Goal: Task Accomplishment & Management: Manage account settings

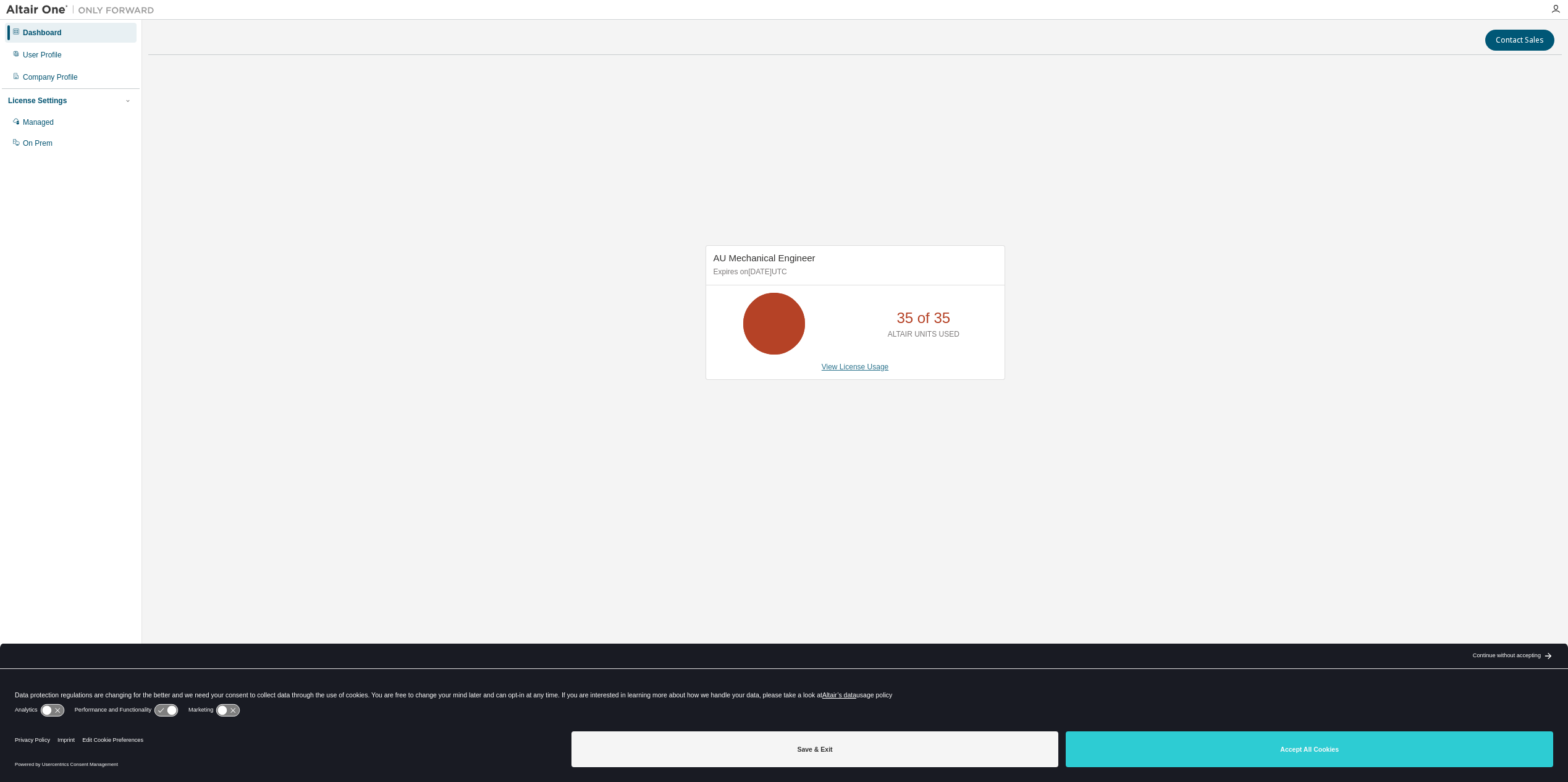
click at [867, 370] on link "View License Usage" at bounding box center [855, 367] width 67 height 8
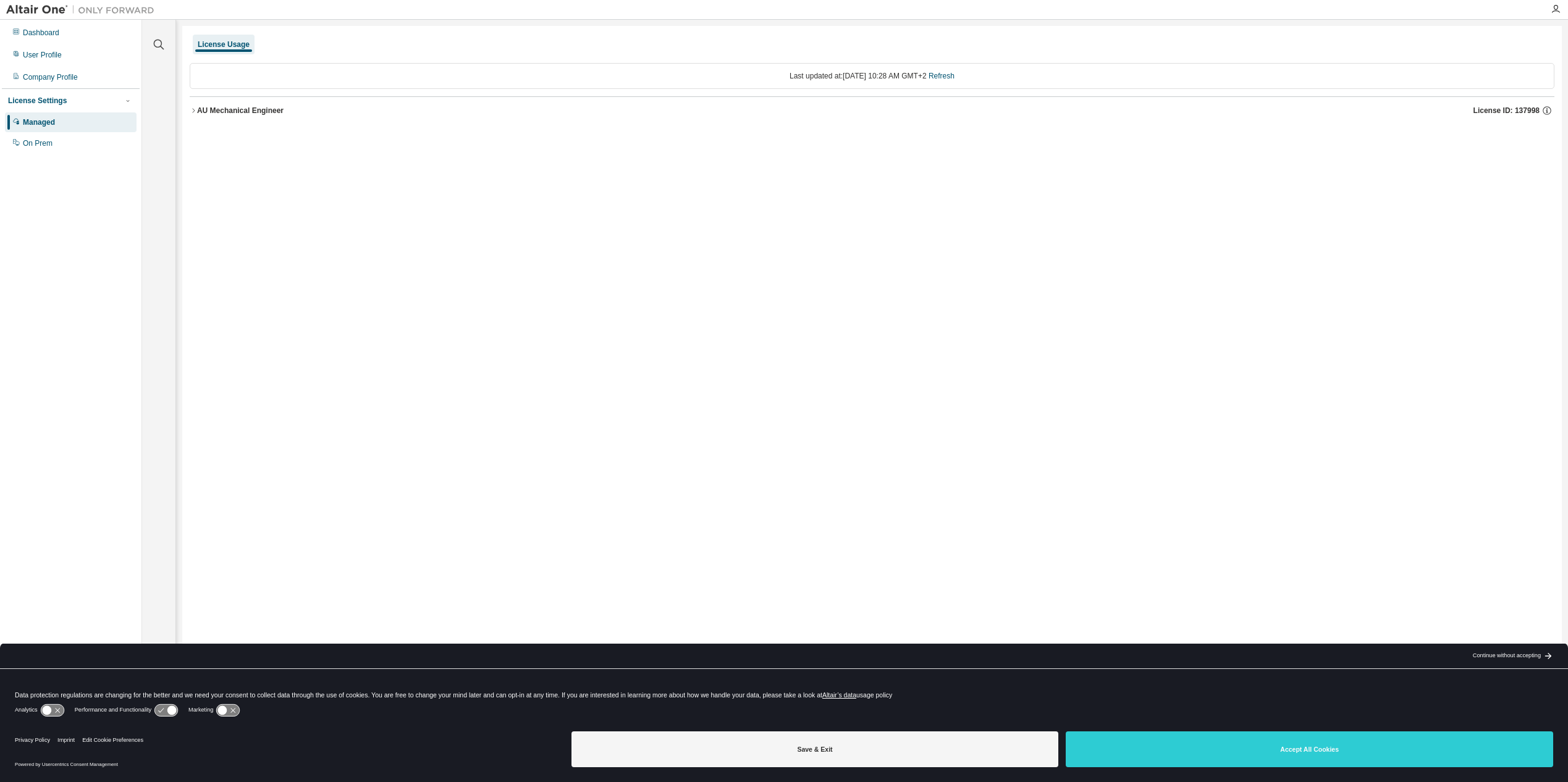
click at [194, 110] on icon "button" at bounding box center [193, 111] width 2 height 5
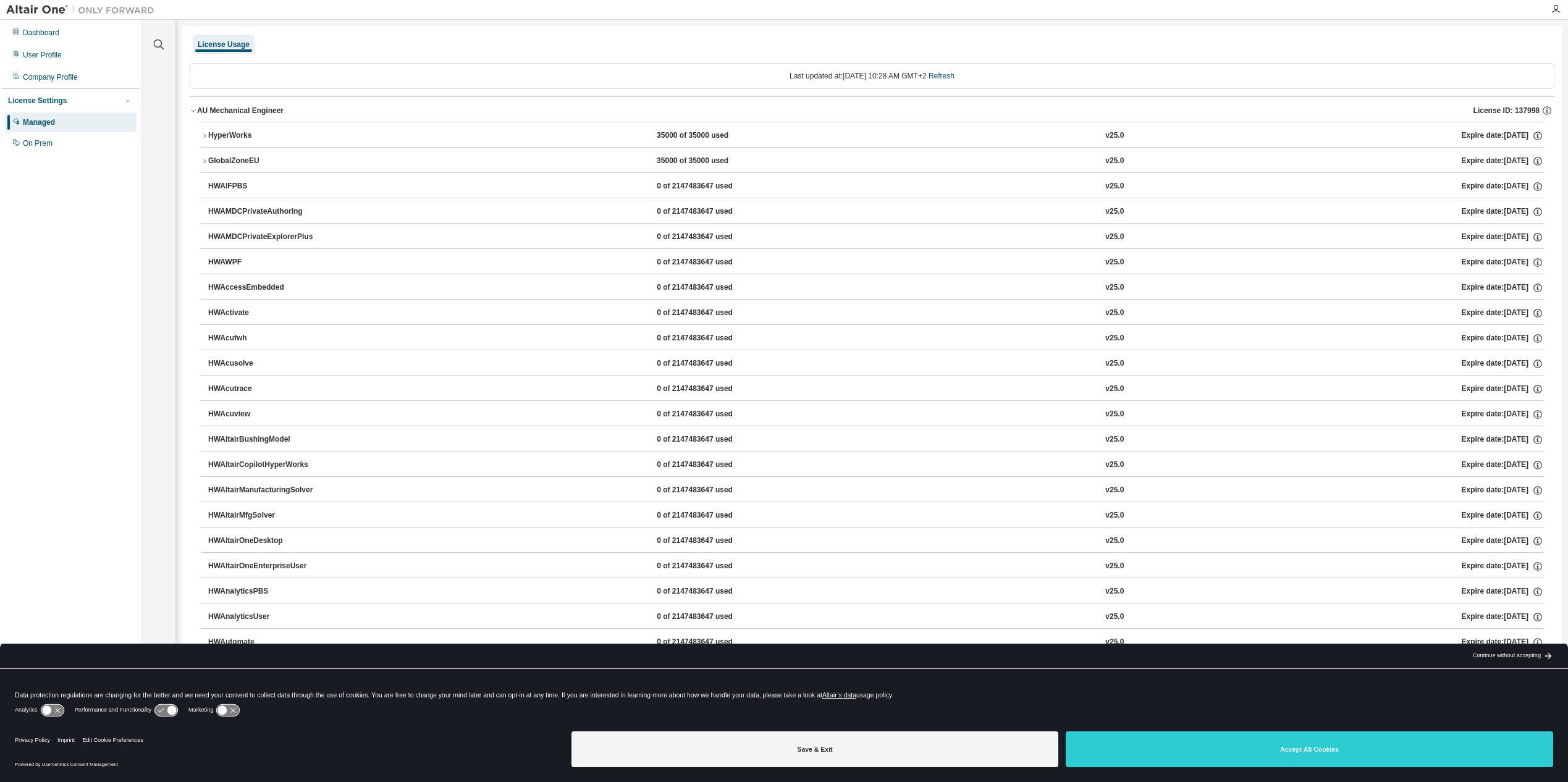
click at [203, 136] on icon "button" at bounding box center [205, 136] width 8 height 8
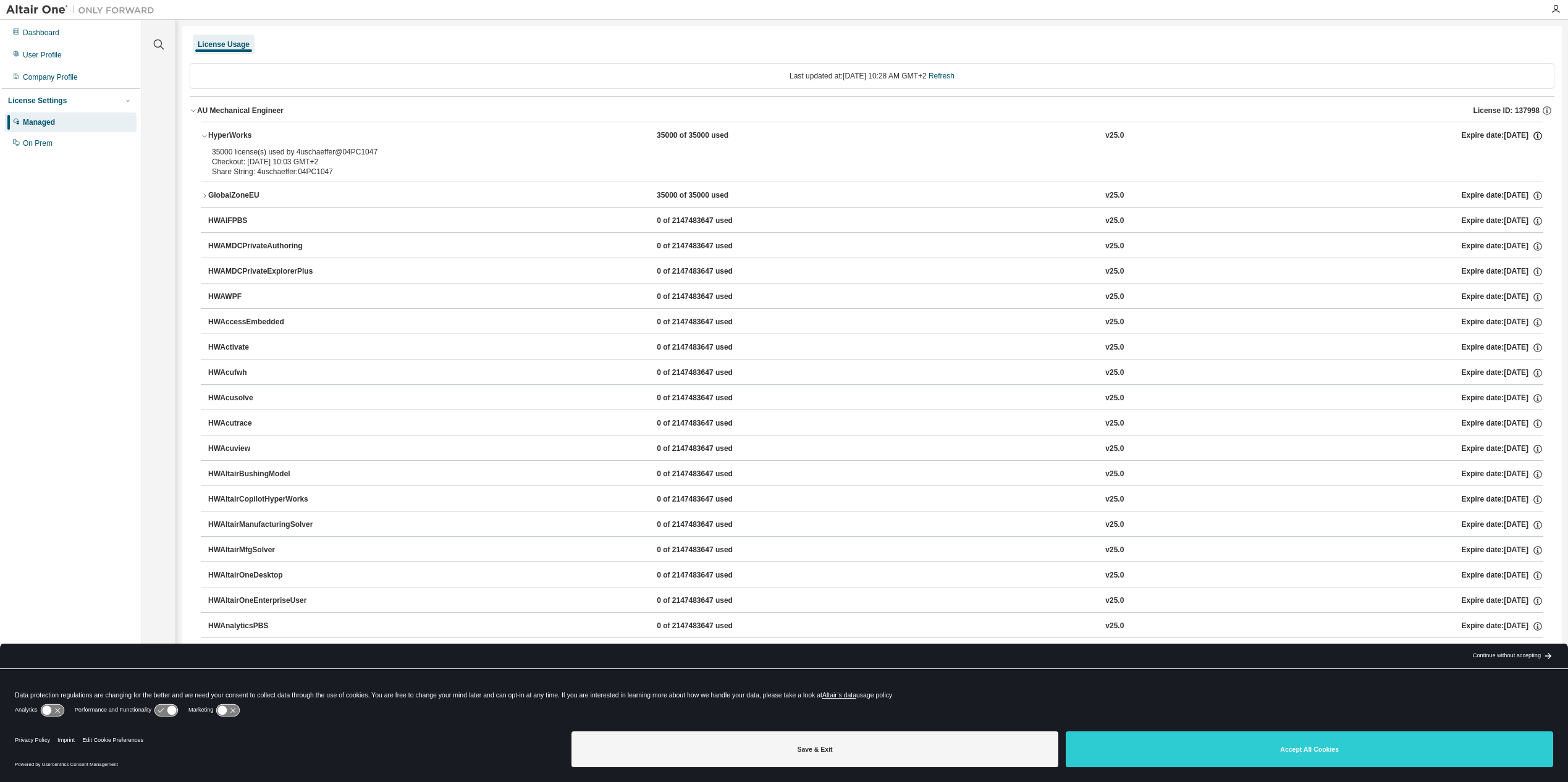
click at [1532, 136] on icon "button" at bounding box center [1538, 136] width 11 height 11
click at [1532, 133] on icon "button" at bounding box center [1538, 136] width 11 height 11
click at [210, 136] on div "HyperWorks" at bounding box center [264, 136] width 111 height 11
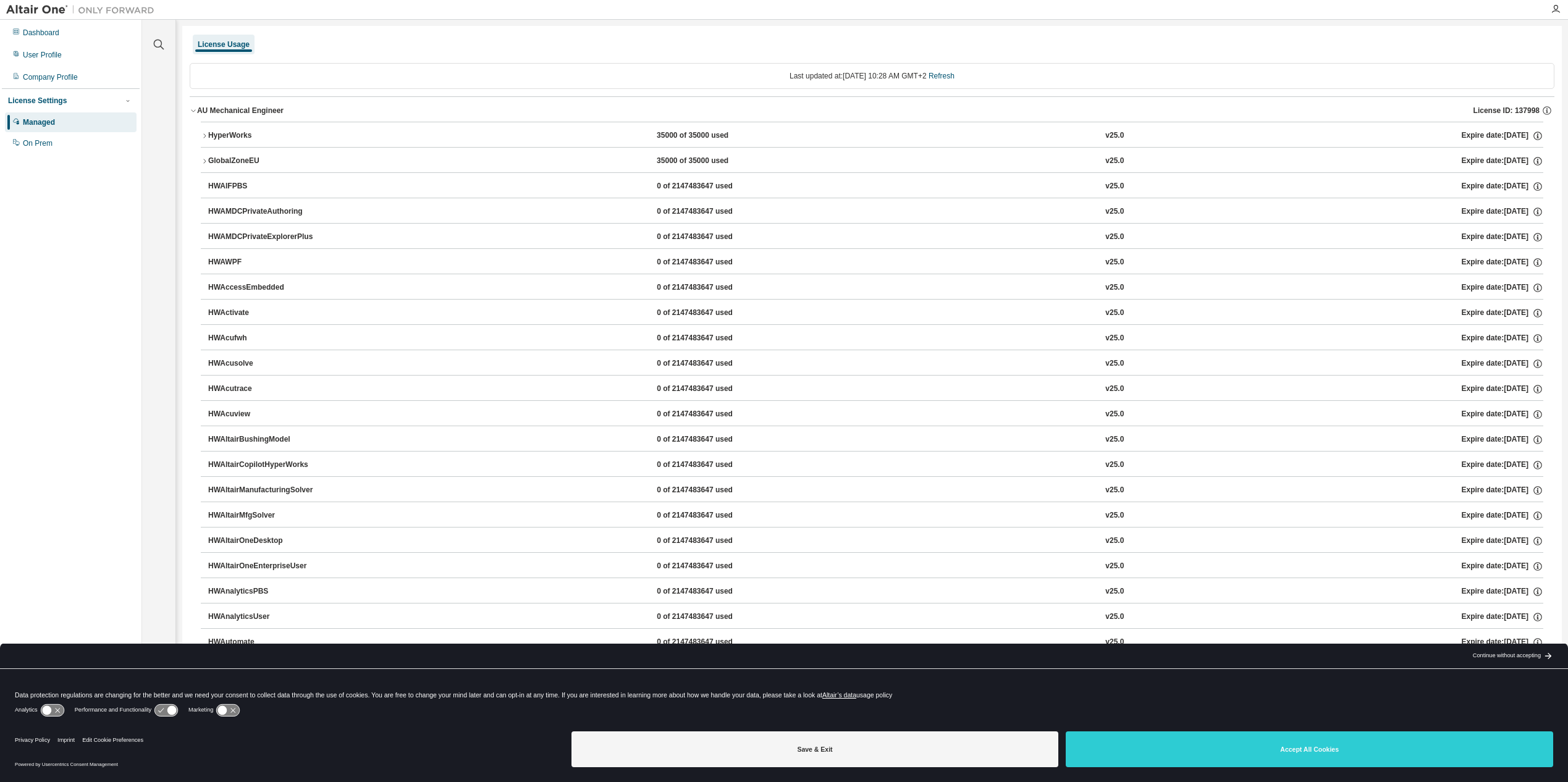
click at [210, 136] on div "HyperWorks" at bounding box center [264, 136] width 111 height 11
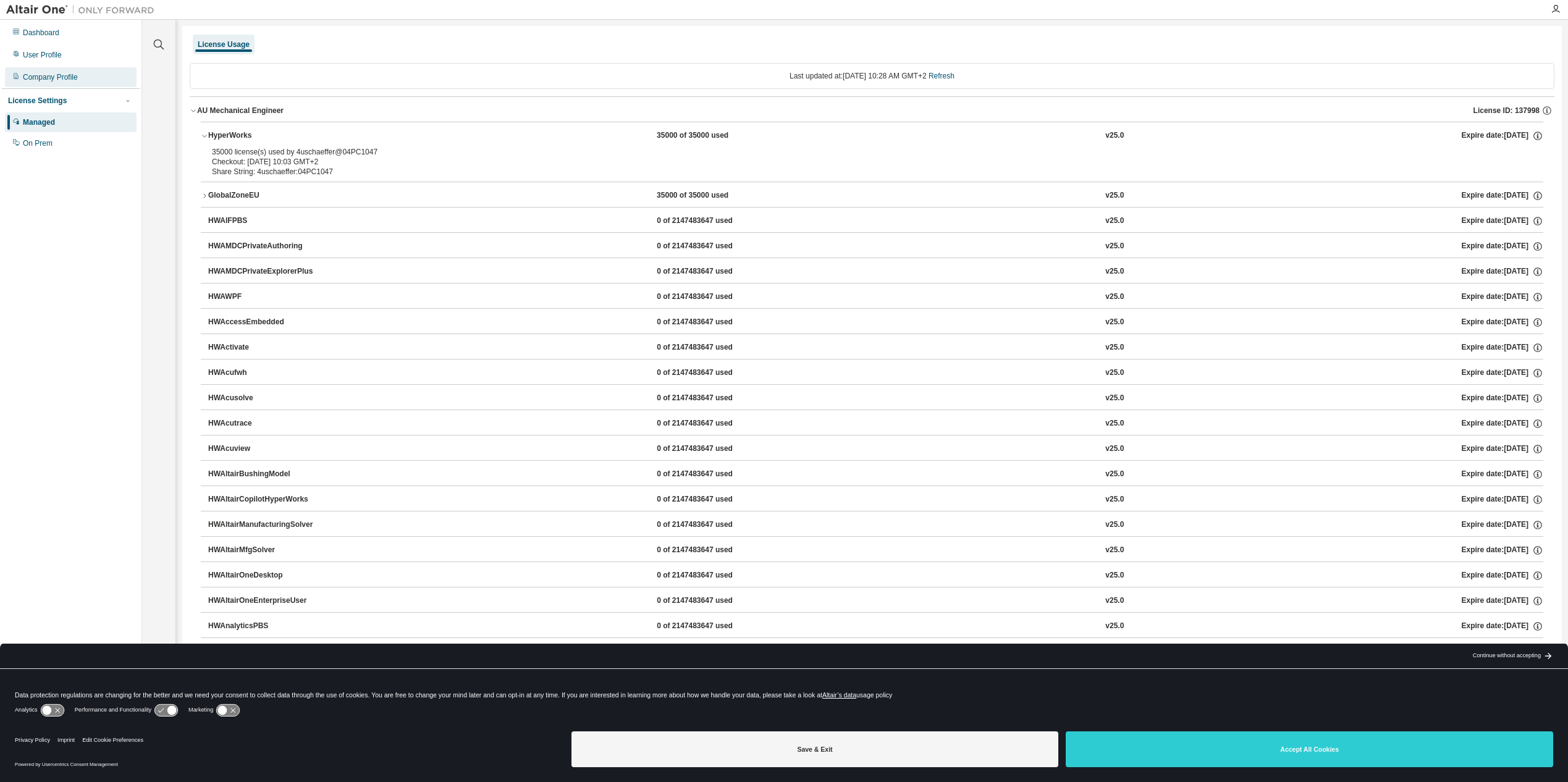
click at [46, 80] on div "Company Profile" at bounding box center [50, 77] width 55 height 10
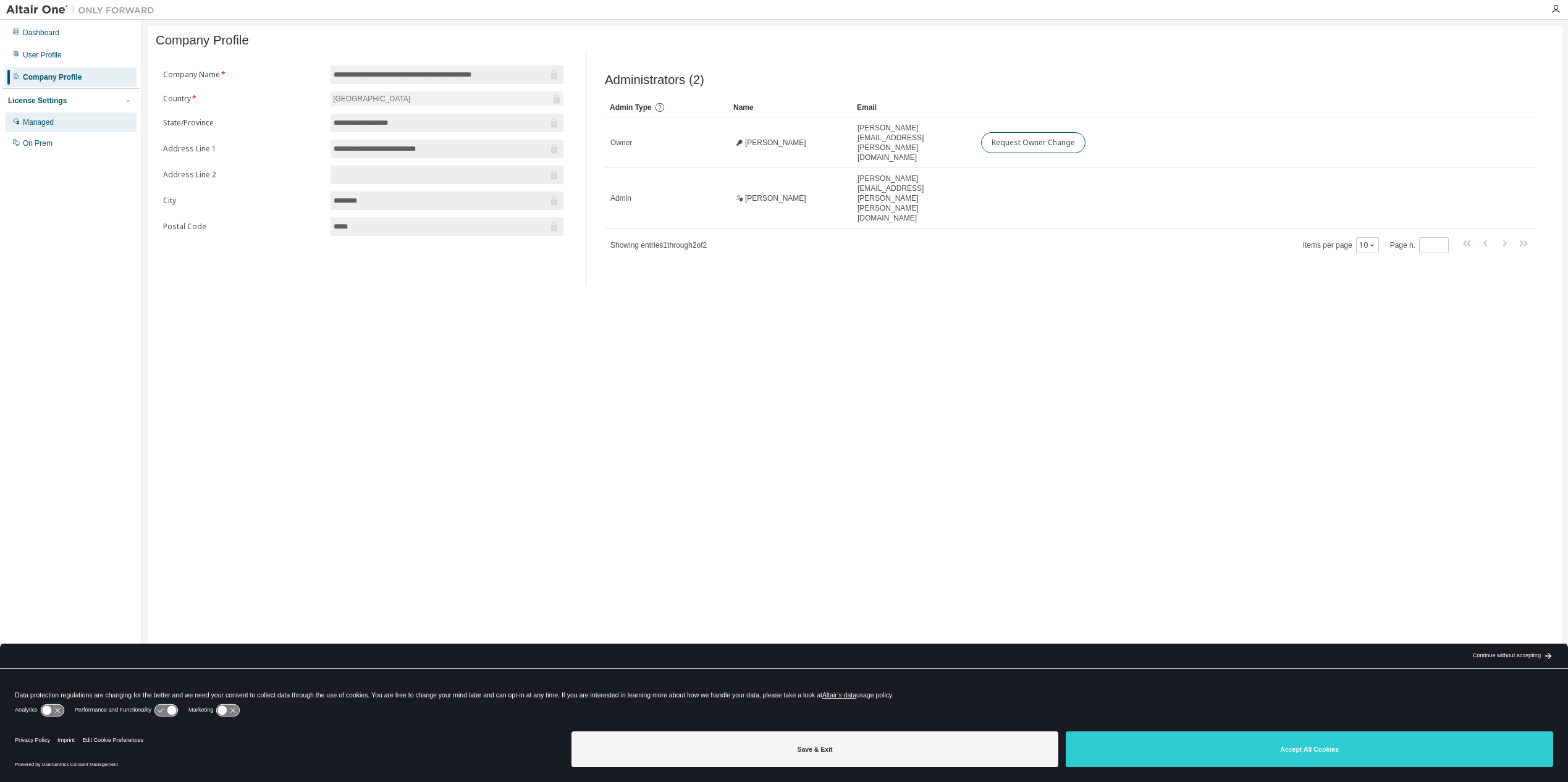
click at [36, 120] on div "Managed" at bounding box center [38, 122] width 31 height 10
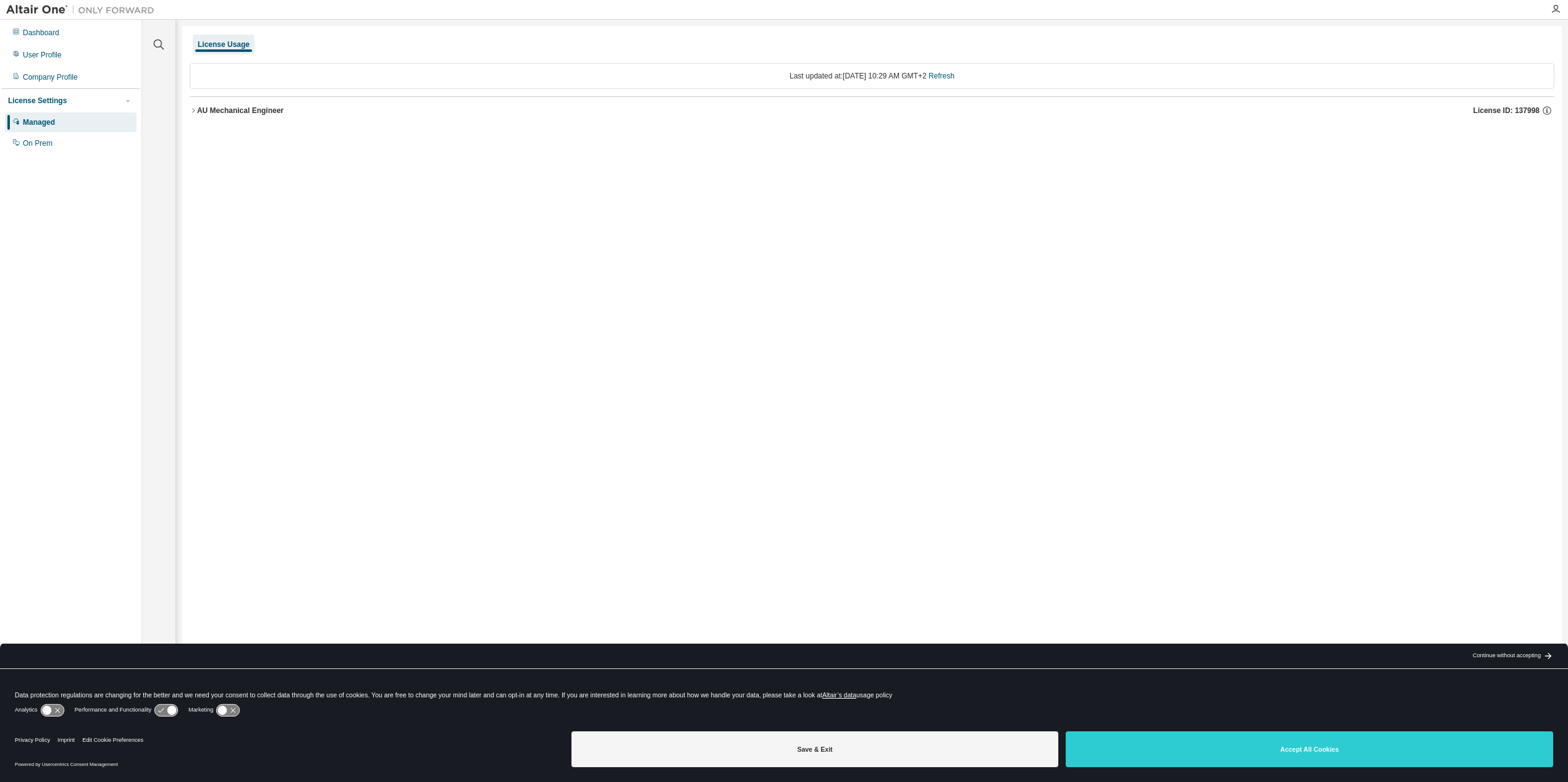
click at [193, 110] on icon "button" at bounding box center [194, 111] width 8 height 8
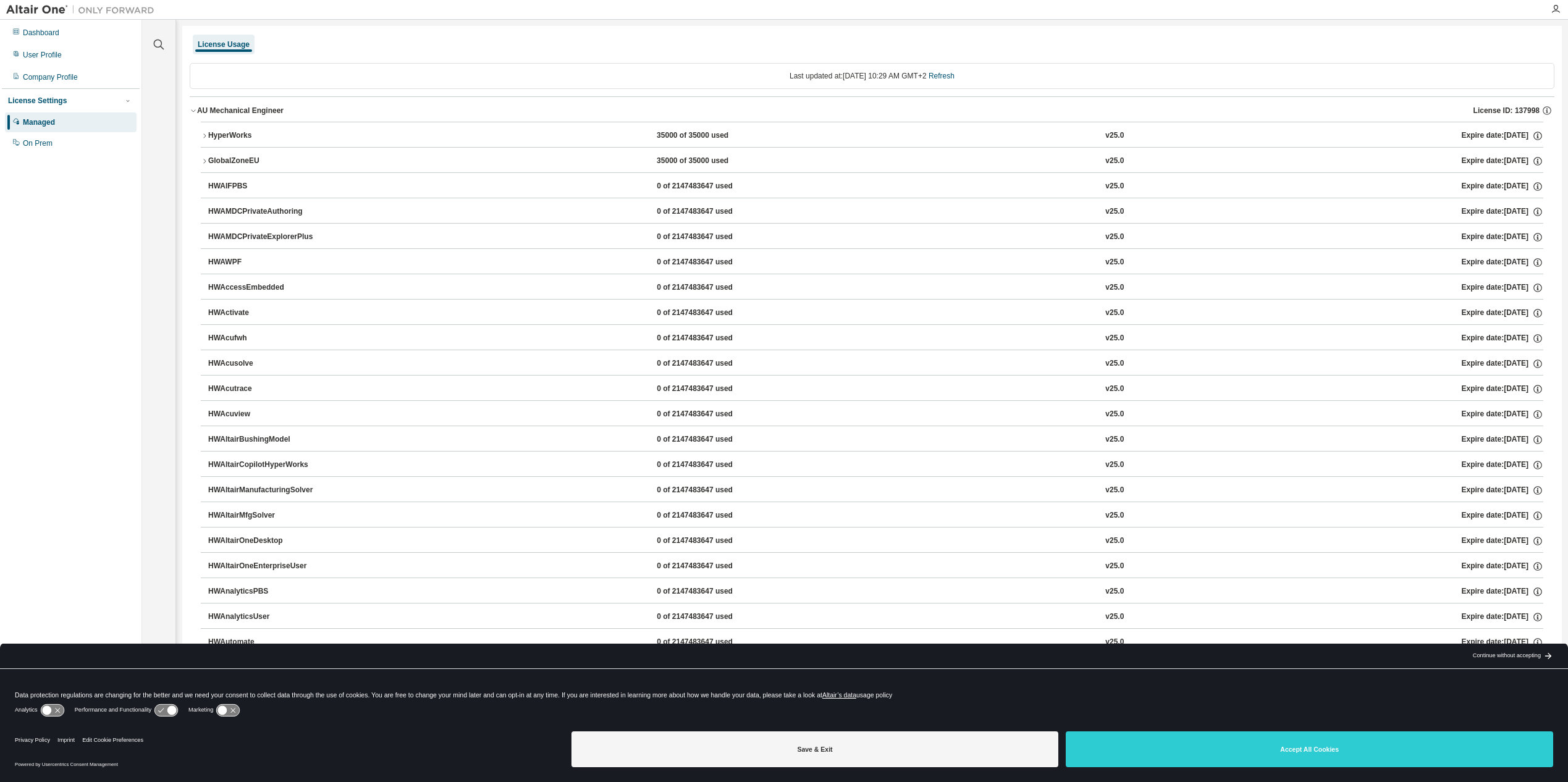
click at [210, 138] on div "HyperWorks" at bounding box center [264, 136] width 111 height 11
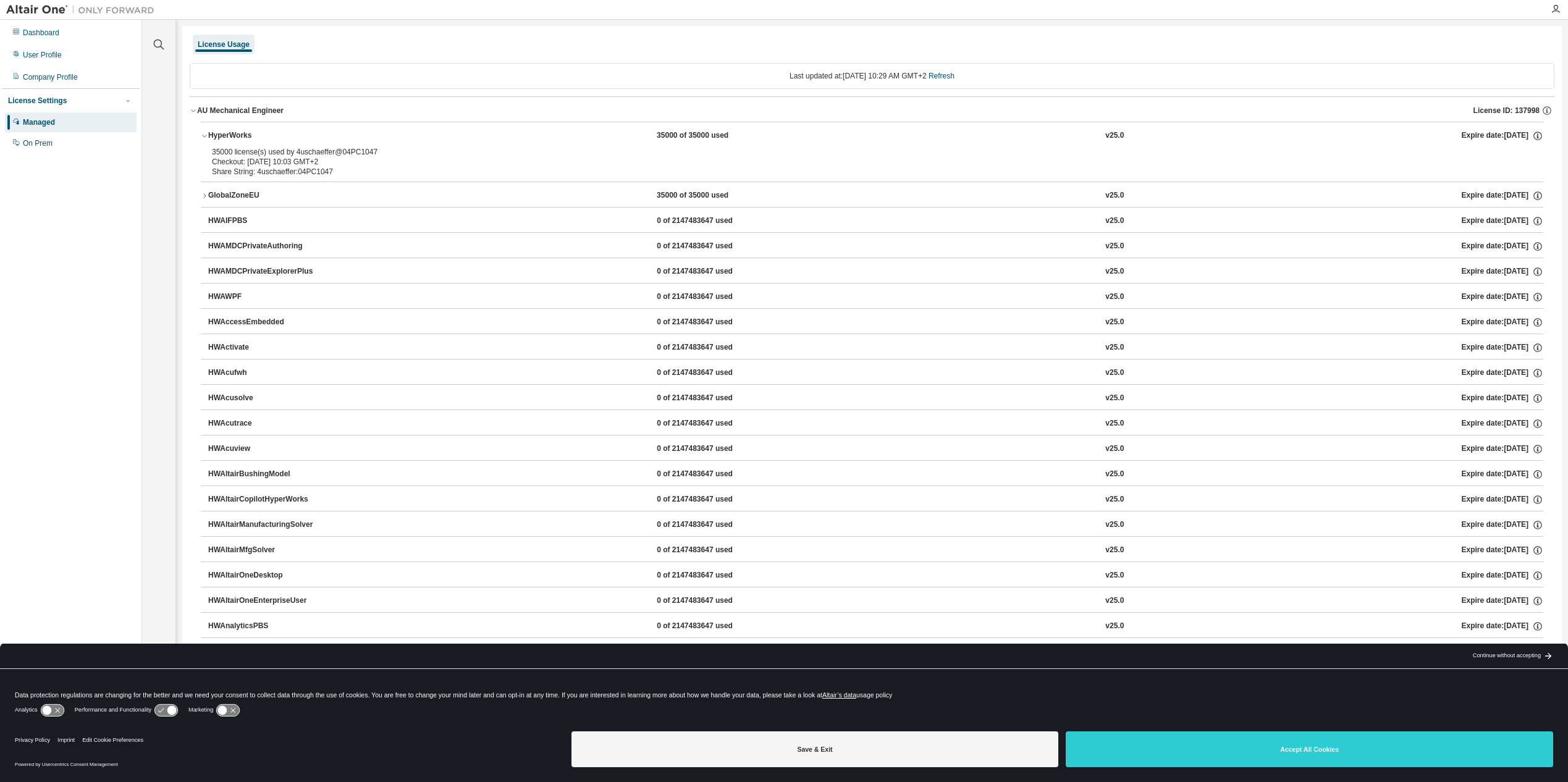
drag, startPoint x: 299, startPoint y: 162, endPoint x: 204, endPoint y: 136, distance: 98.5
click at [204, 136] on icon "button" at bounding box center [205, 136] width 8 height 8
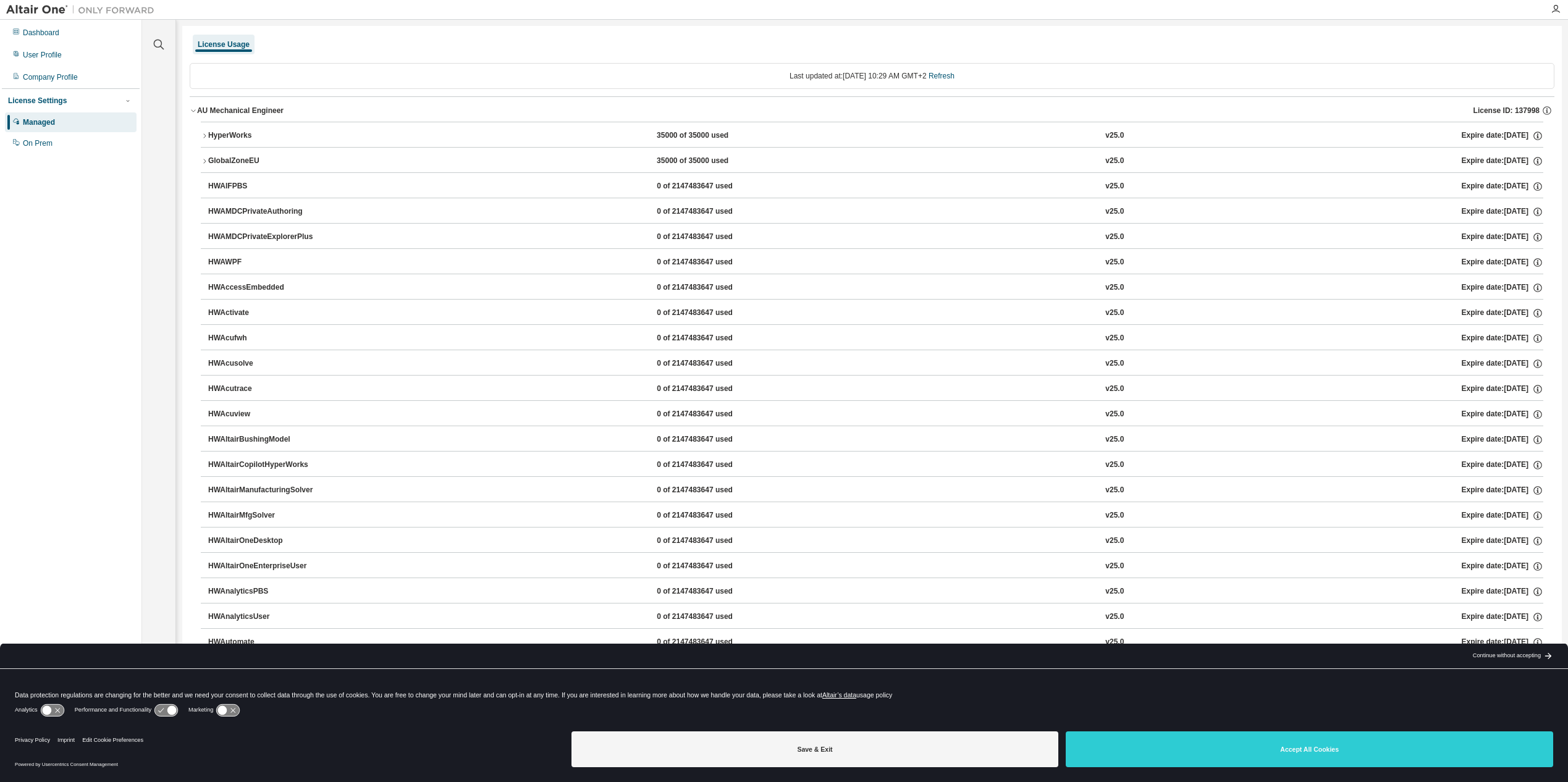
click at [203, 160] on icon "button" at bounding box center [205, 162] width 8 height 8
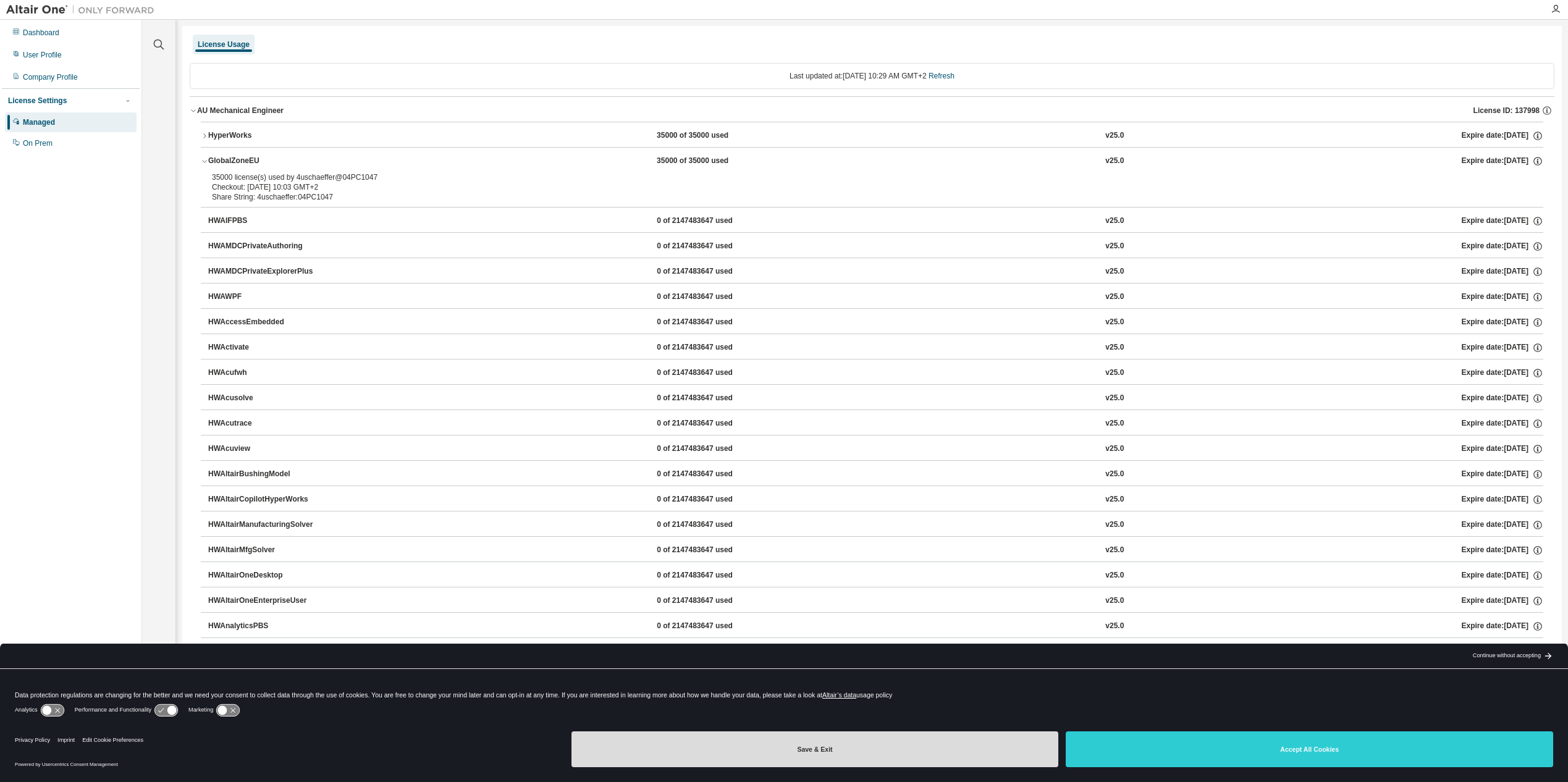
click at [952, 756] on button "Save & Exit" at bounding box center [815, 749] width 488 height 36
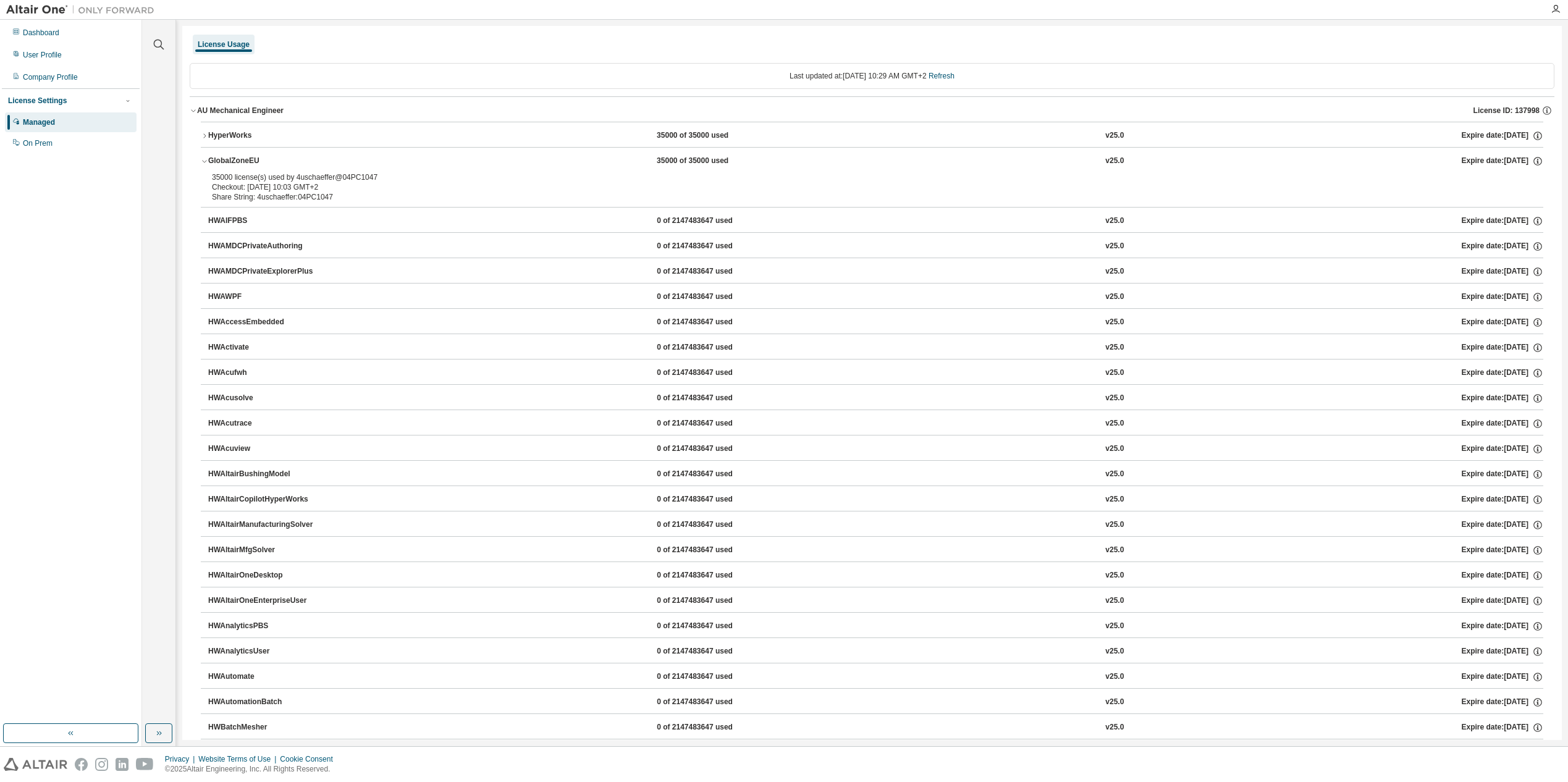
click at [206, 161] on icon "button" at bounding box center [204, 162] width 5 height 2
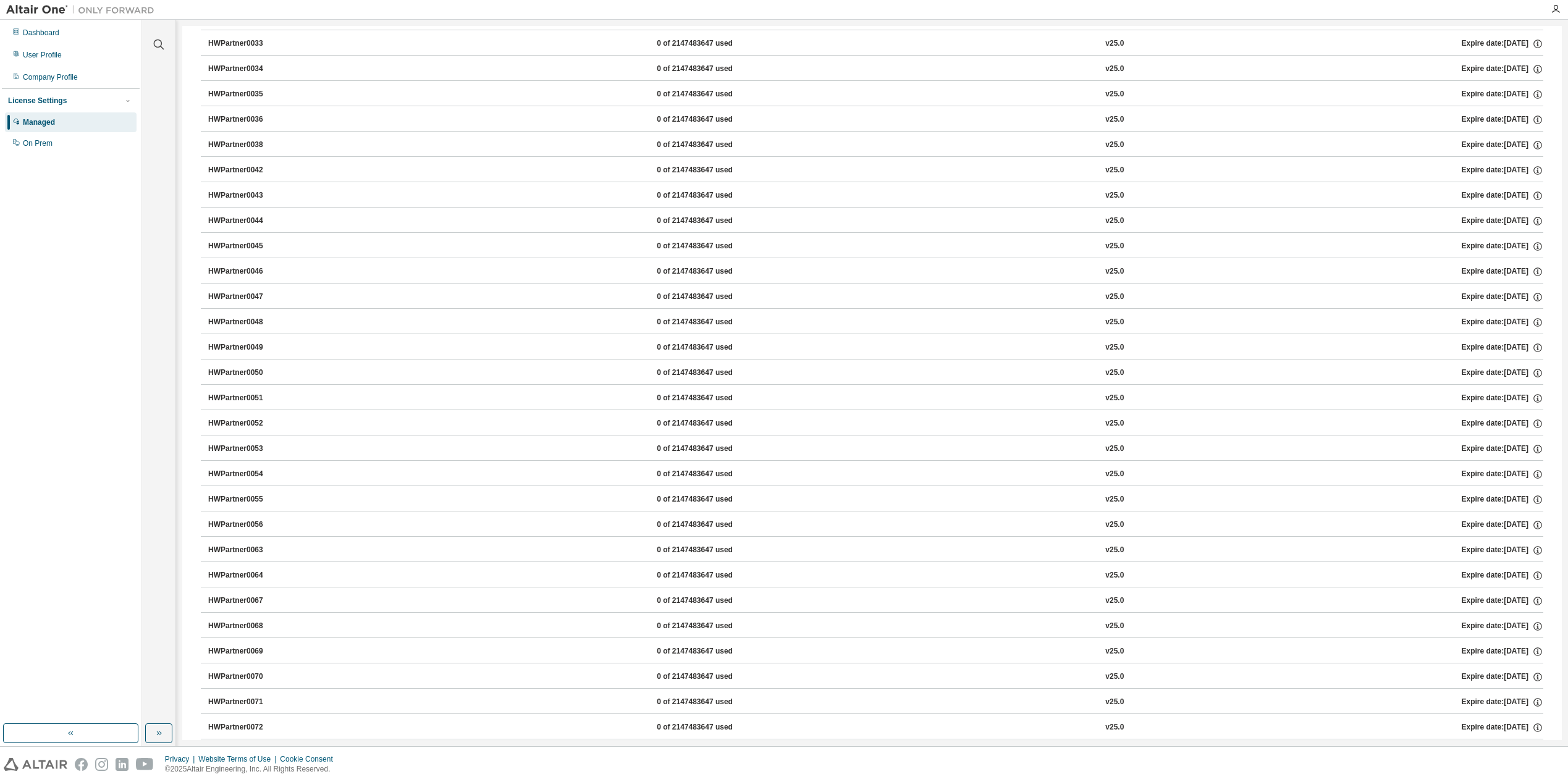
scroll to position [5037, 0]
drag, startPoint x: 1562, startPoint y: 463, endPoint x: 1532, endPoint y: 200, distance: 264.7
click at [1532, 199] on div "Clear all Collapse on share string Yes No Only used licenses Yes No Only my usa…" at bounding box center [854, 383] width 1426 height 726
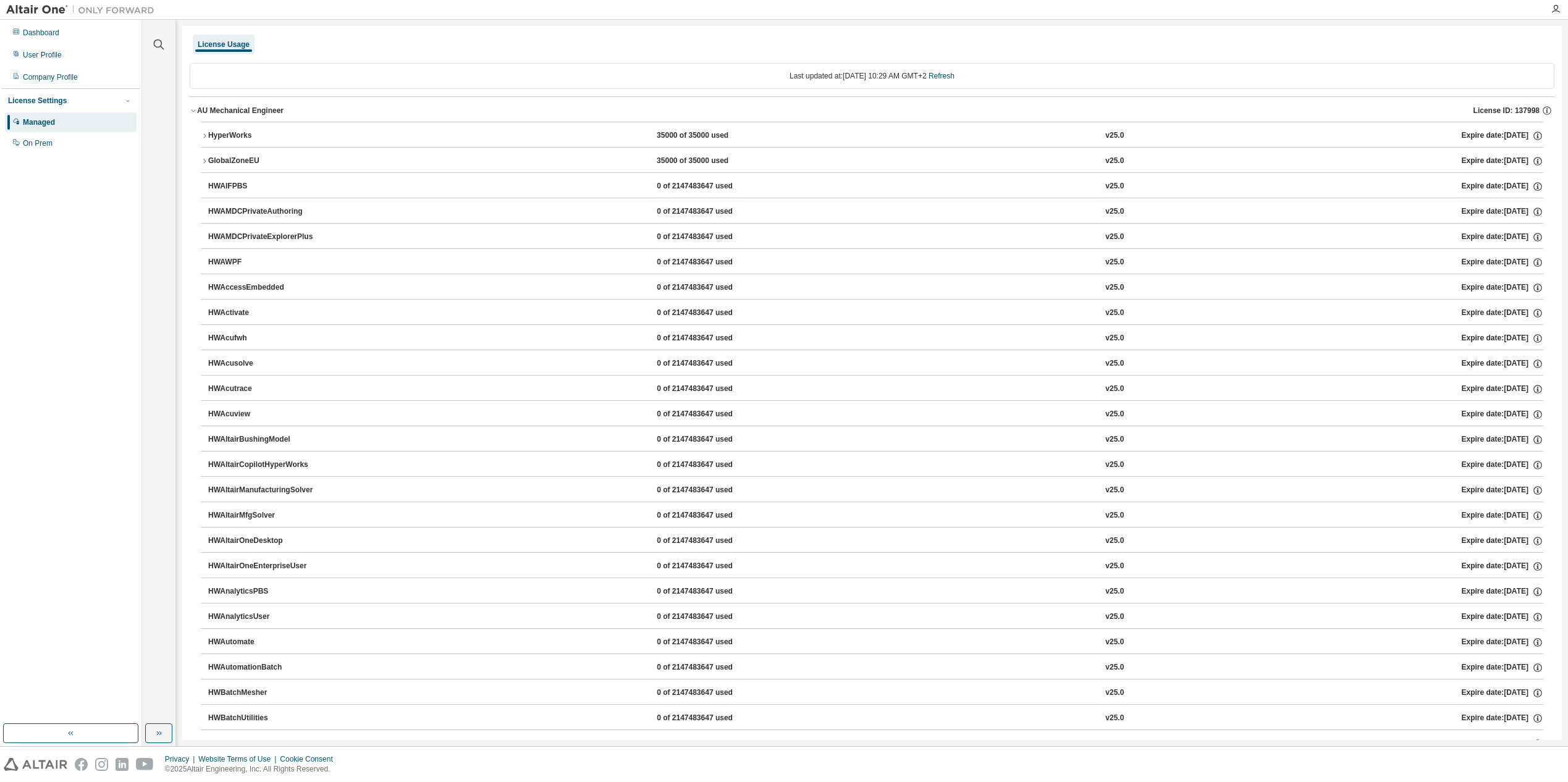
click at [201, 158] on icon "button" at bounding box center [205, 162] width 8 height 8
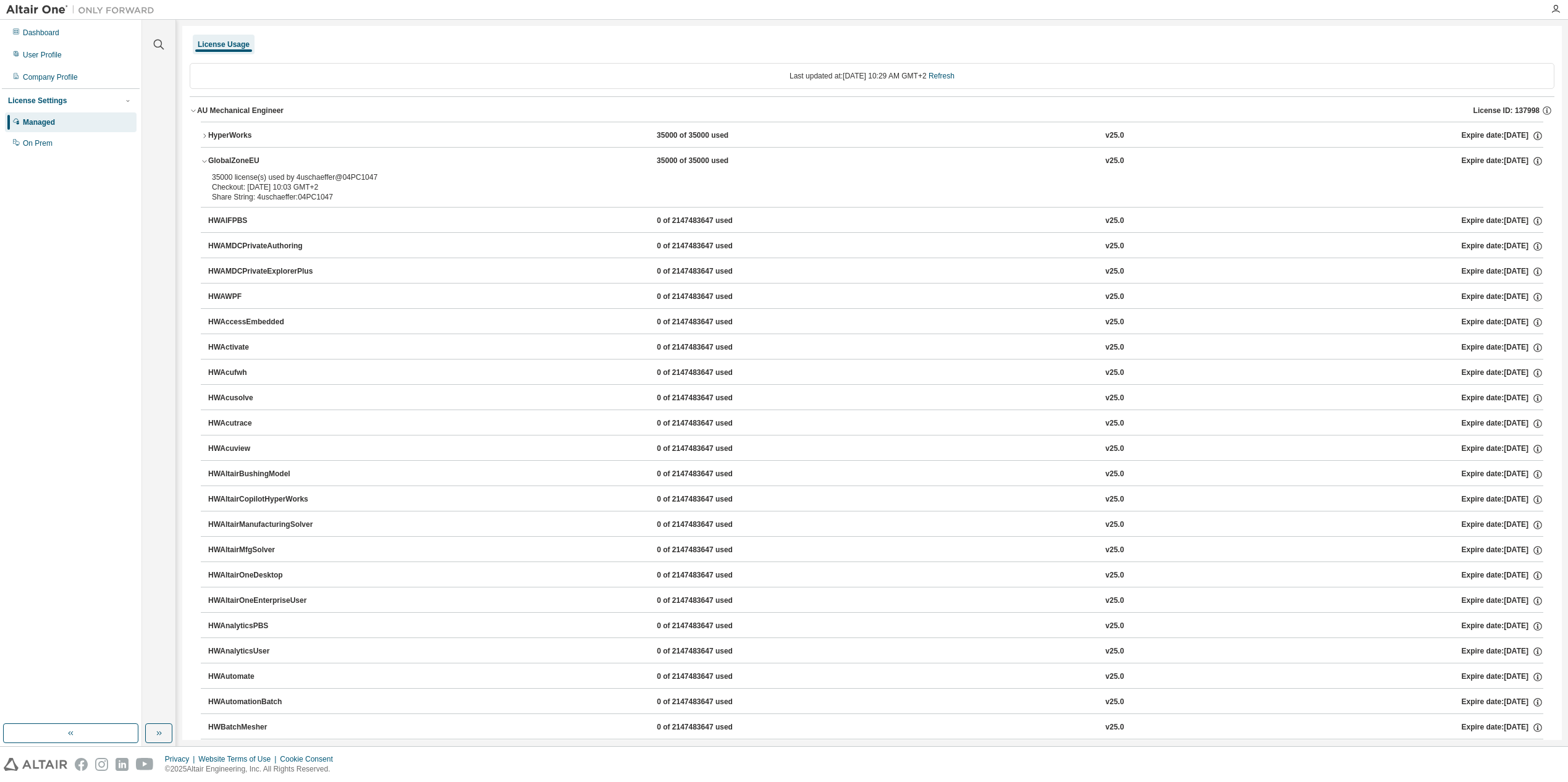
click at [201, 158] on icon "button" at bounding box center [205, 162] width 8 height 8
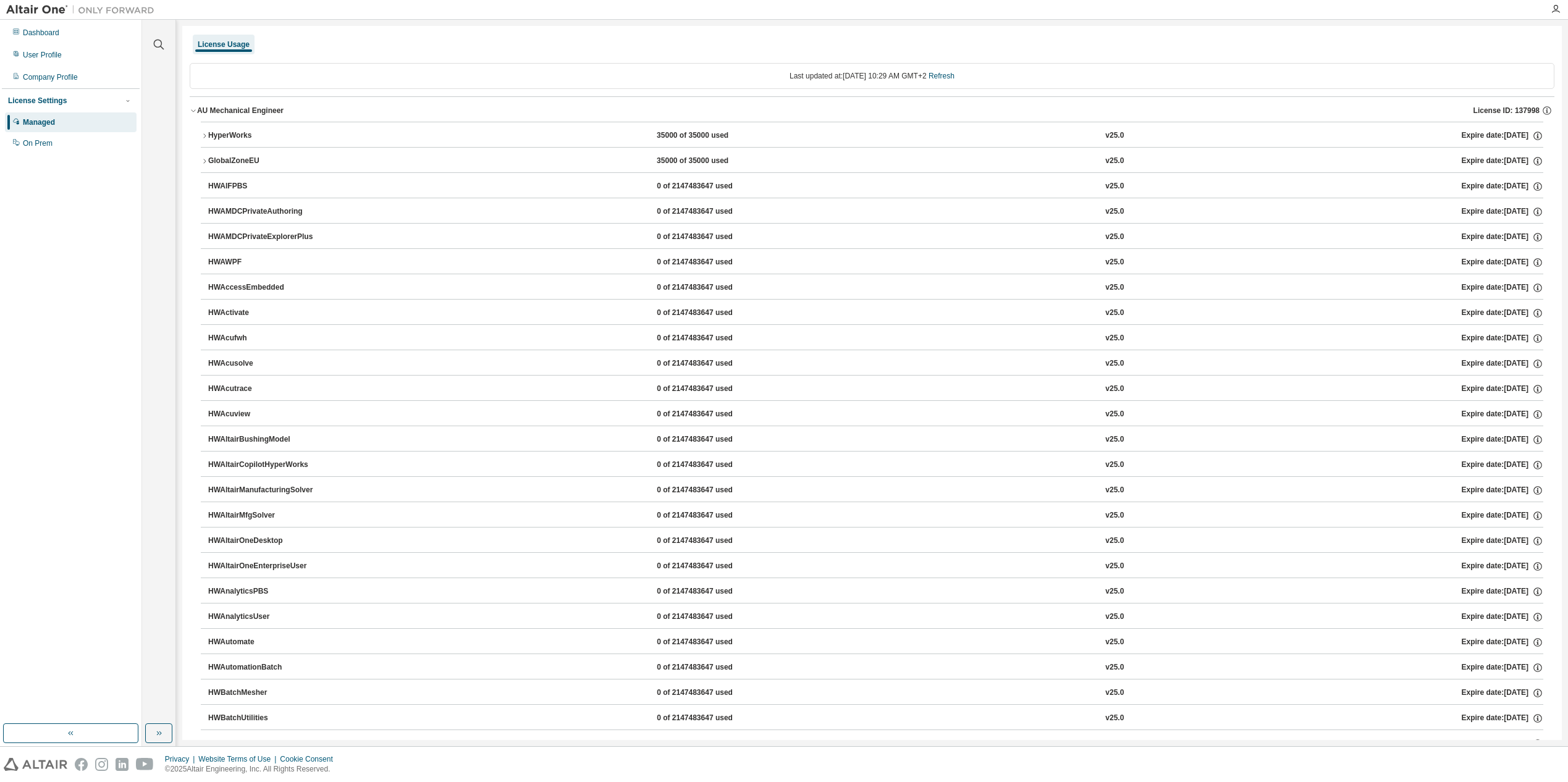
click at [206, 133] on icon "button" at bounding box center [205, 136] width 8 height 8
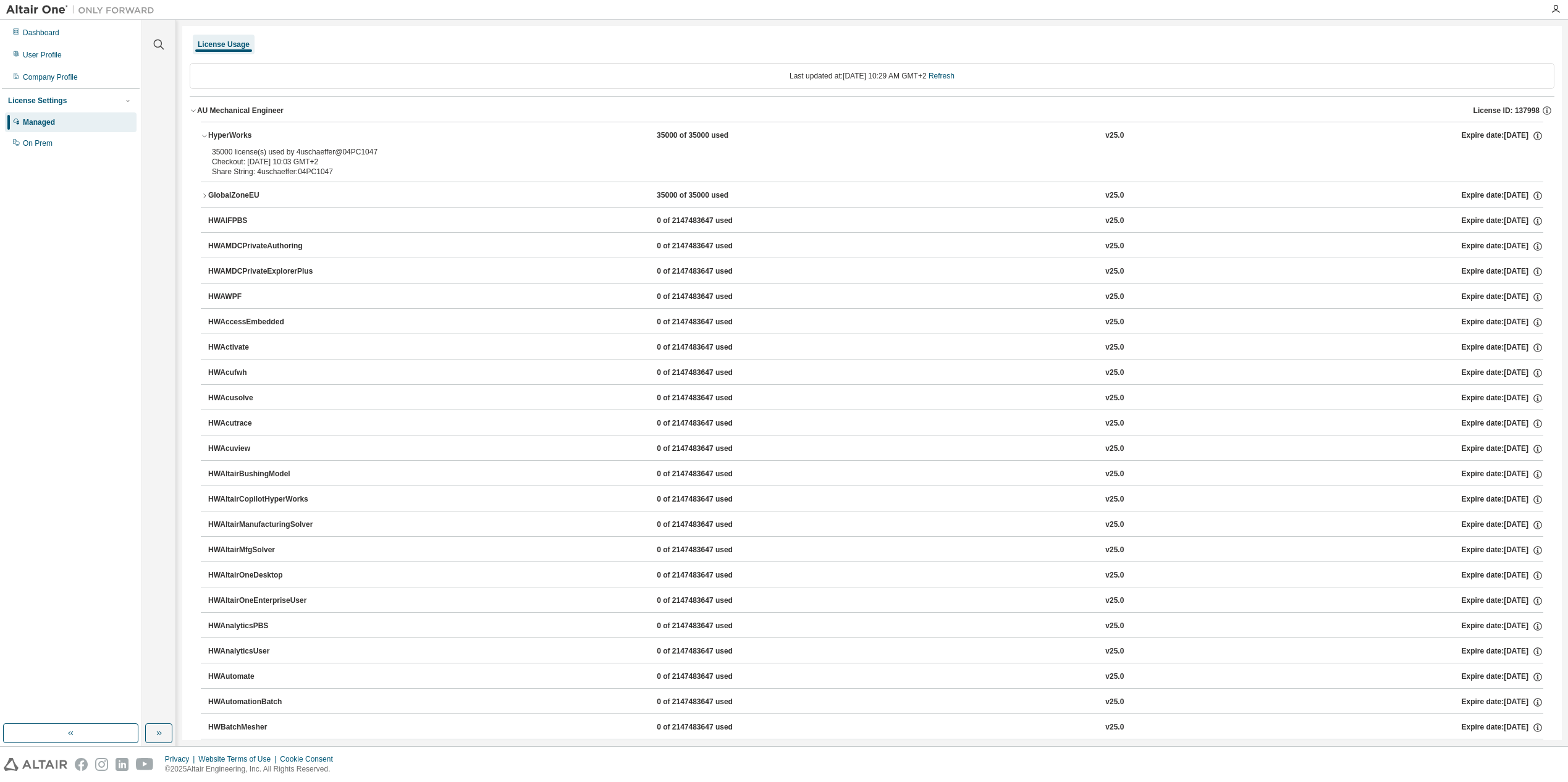
click at [206, 133] on icon "button" at bounding box center [205, 136] width 8 height 8
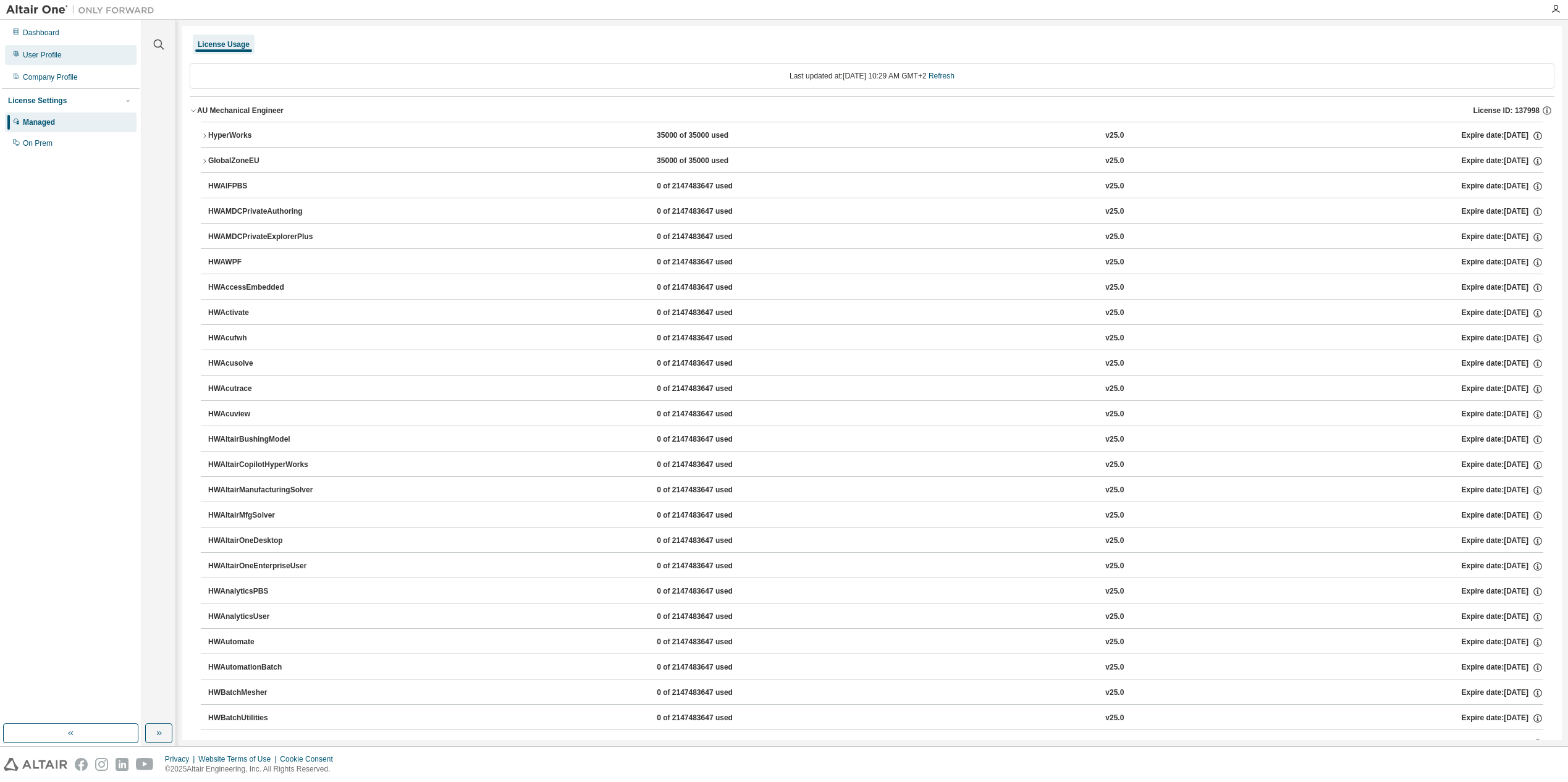
click at [41, 53] on div "User Profile" at bounding box center [42, 55] width 39 height 10
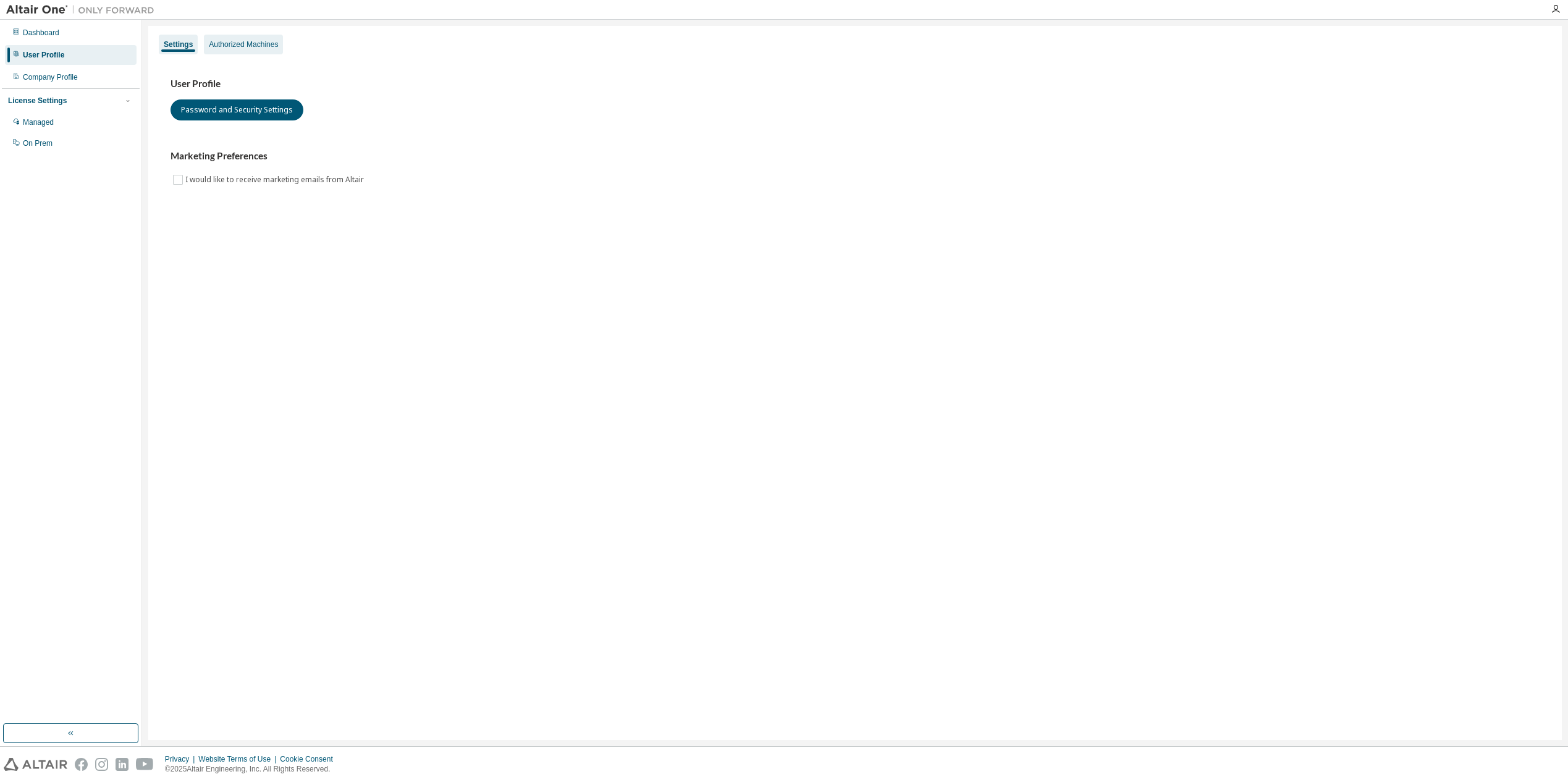
click at [238, 44] on div "Authorized Machines" at bounding box center [243, 44] width 69 height 10
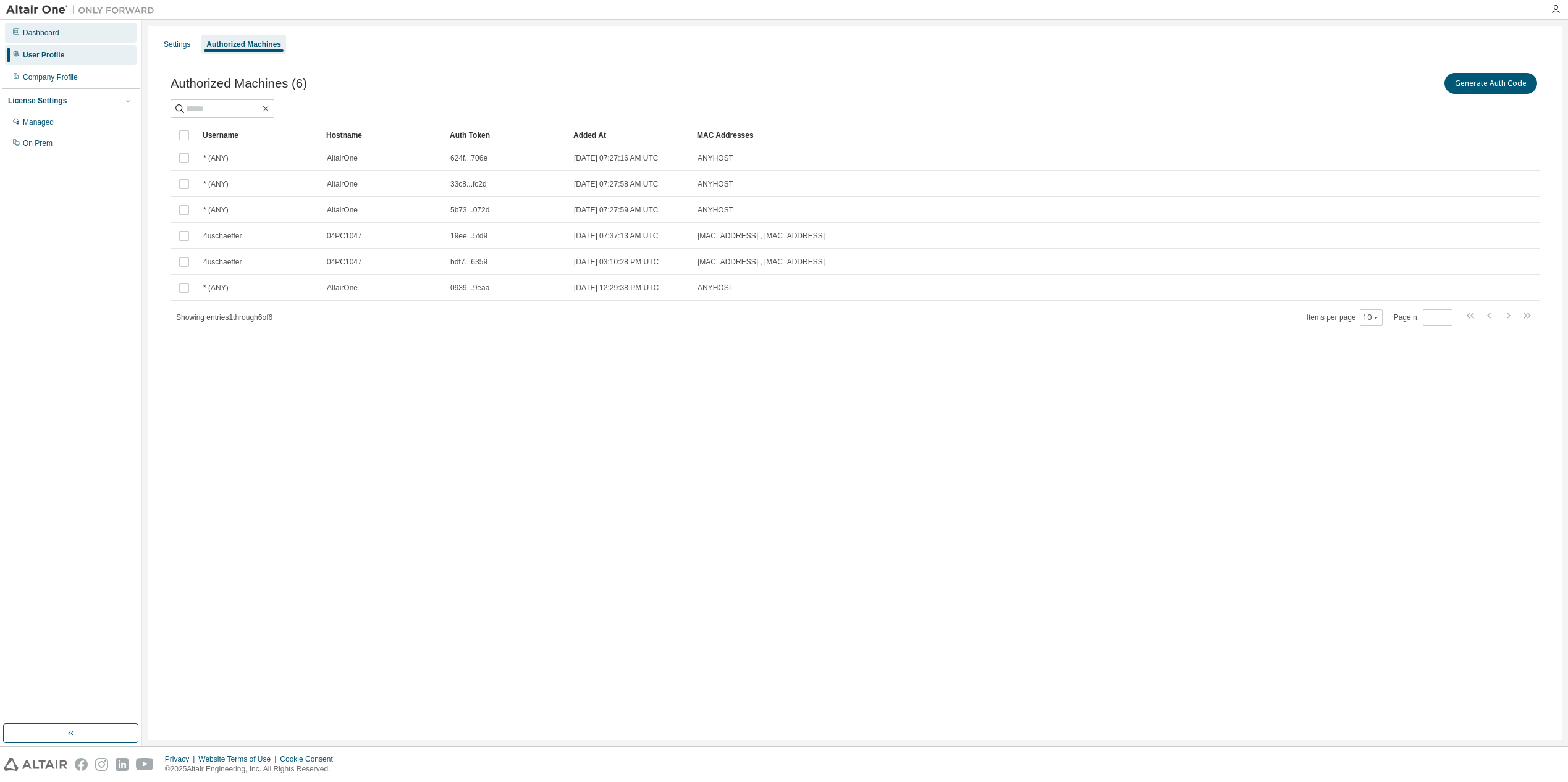
click at [37, 33] on div "Dashboard" at bounding box center [41, 32] width 37 height 10
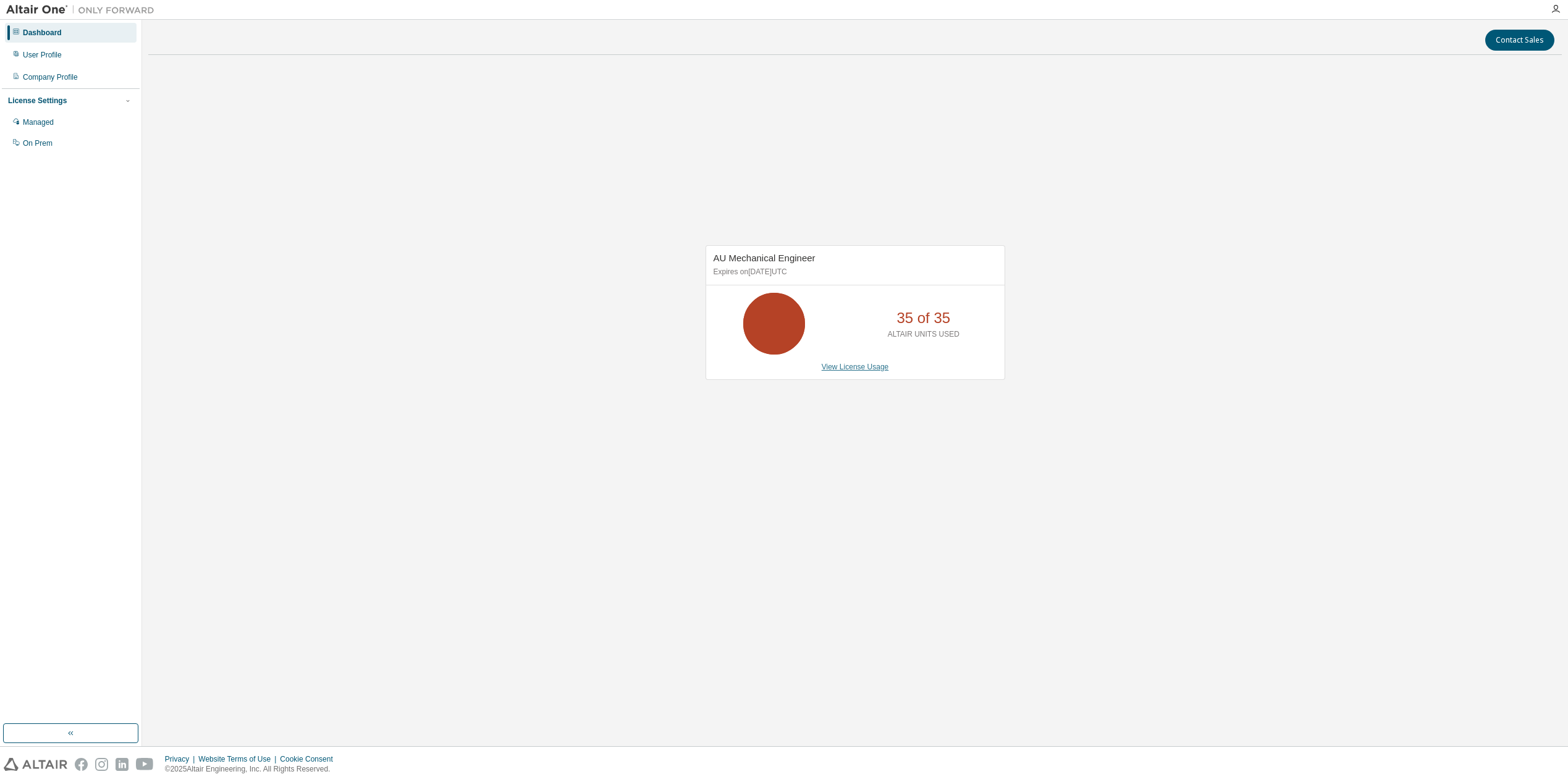
click at [841, 367] on link "View License Usage" at bounding box center [855, 367] width 67 height 8
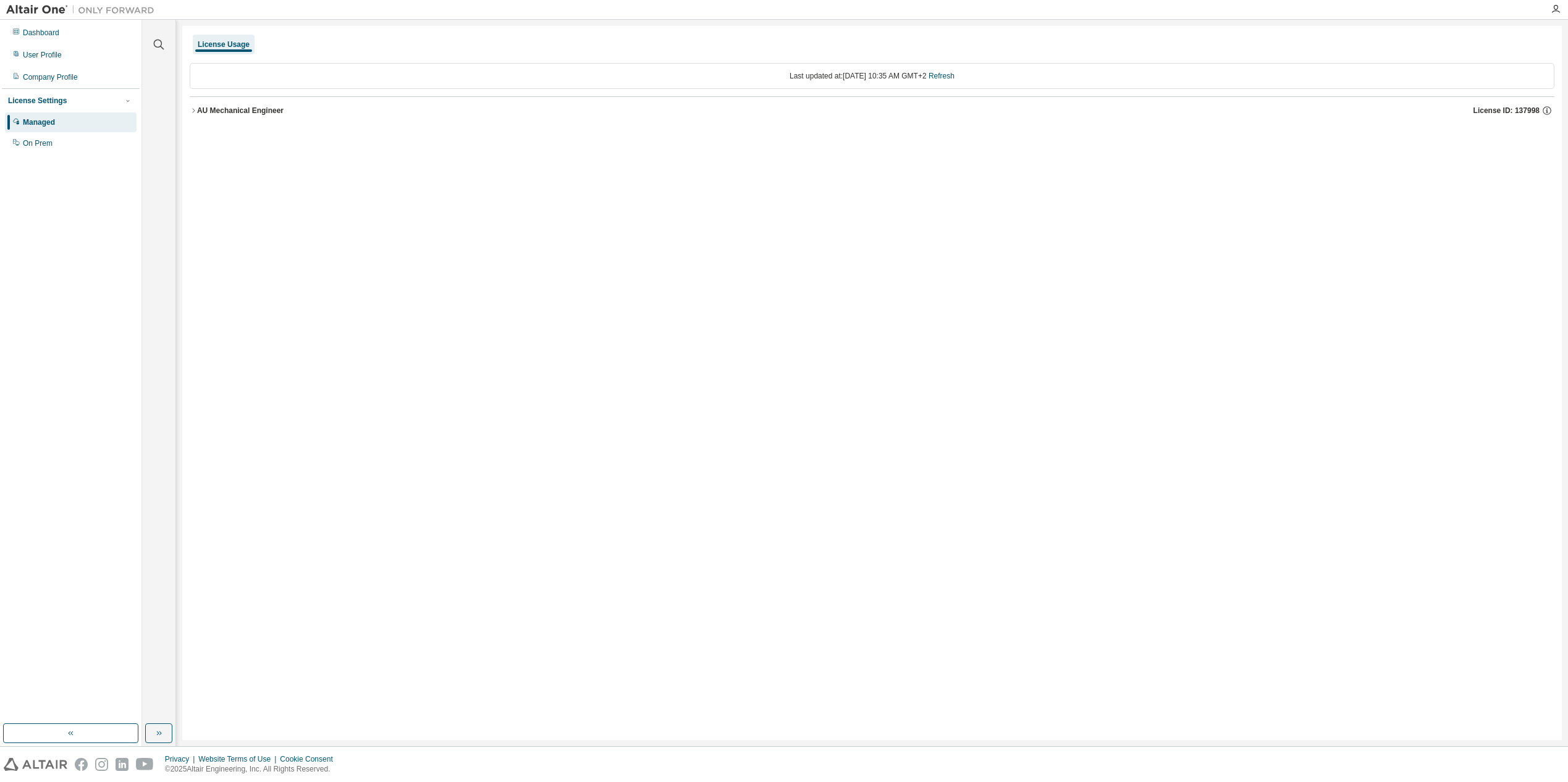
click at [197, 110] on icon "button" at bounding box center [194, 111] width 8 height 8
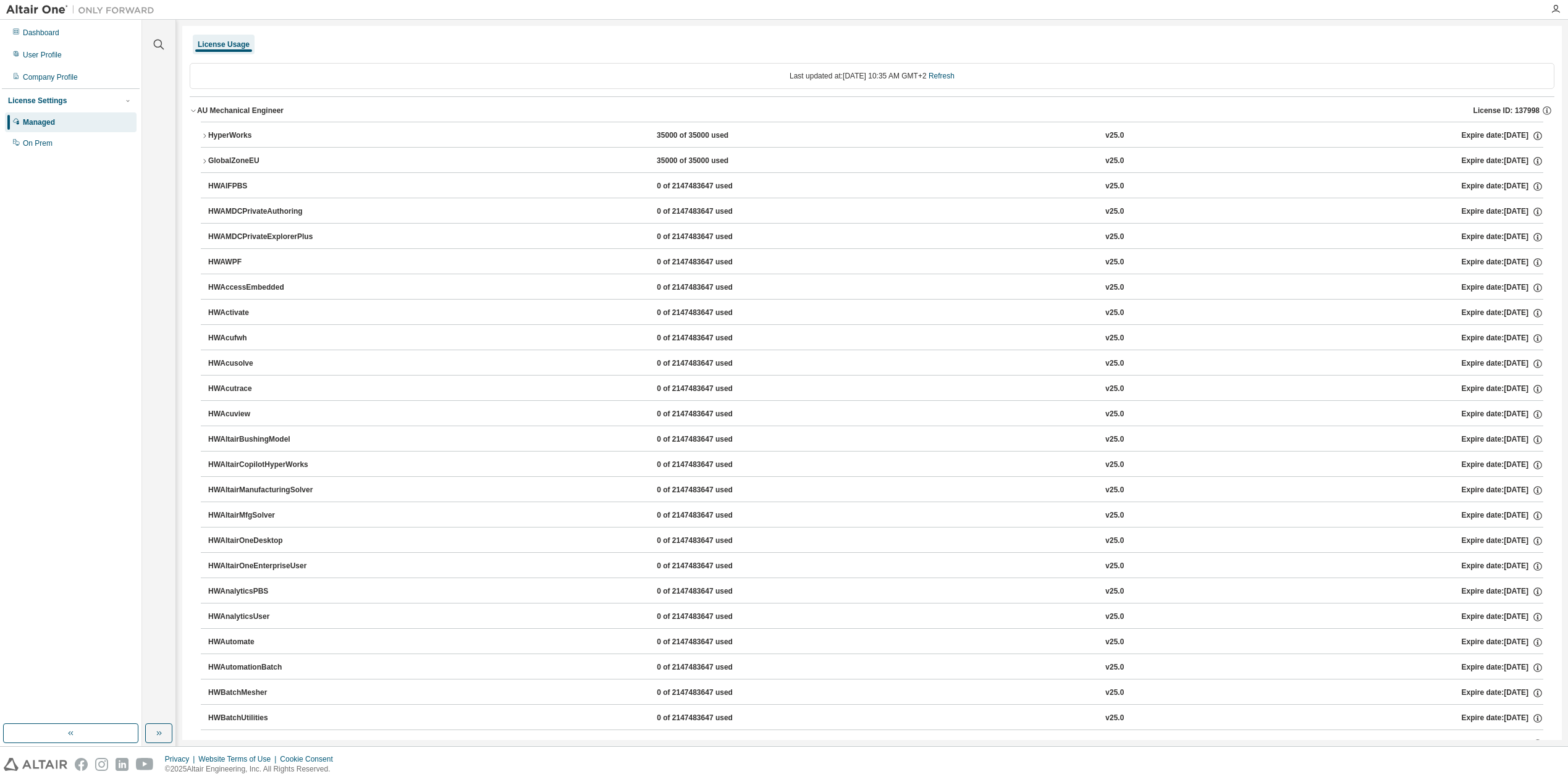
click at [210, 136] on div "HyperWorks" at bounding box center [264, 136] width 111 height 11
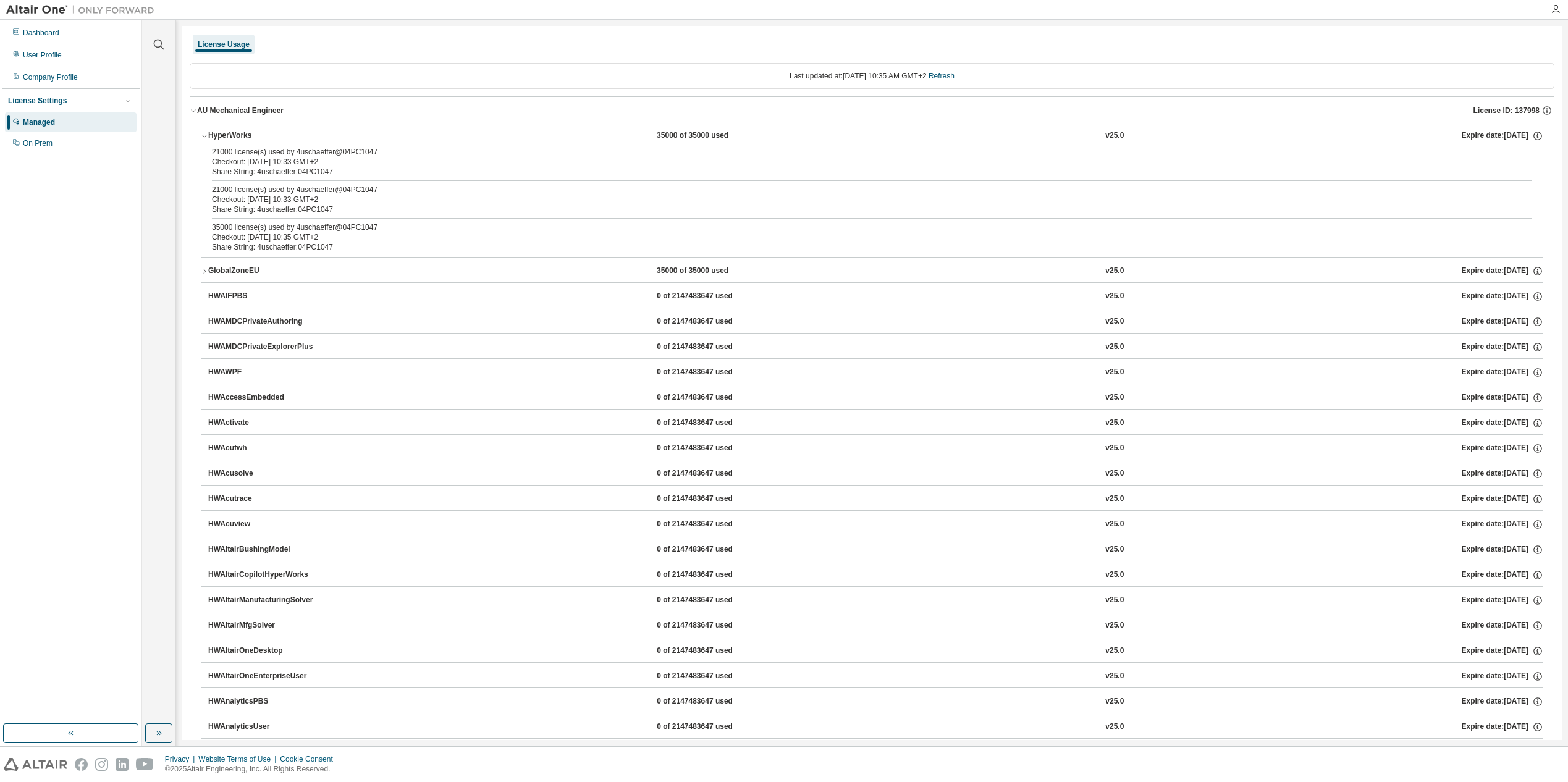
click at [206, 136] on icon "button" at bounding box center [204, 136] width 5 height 2
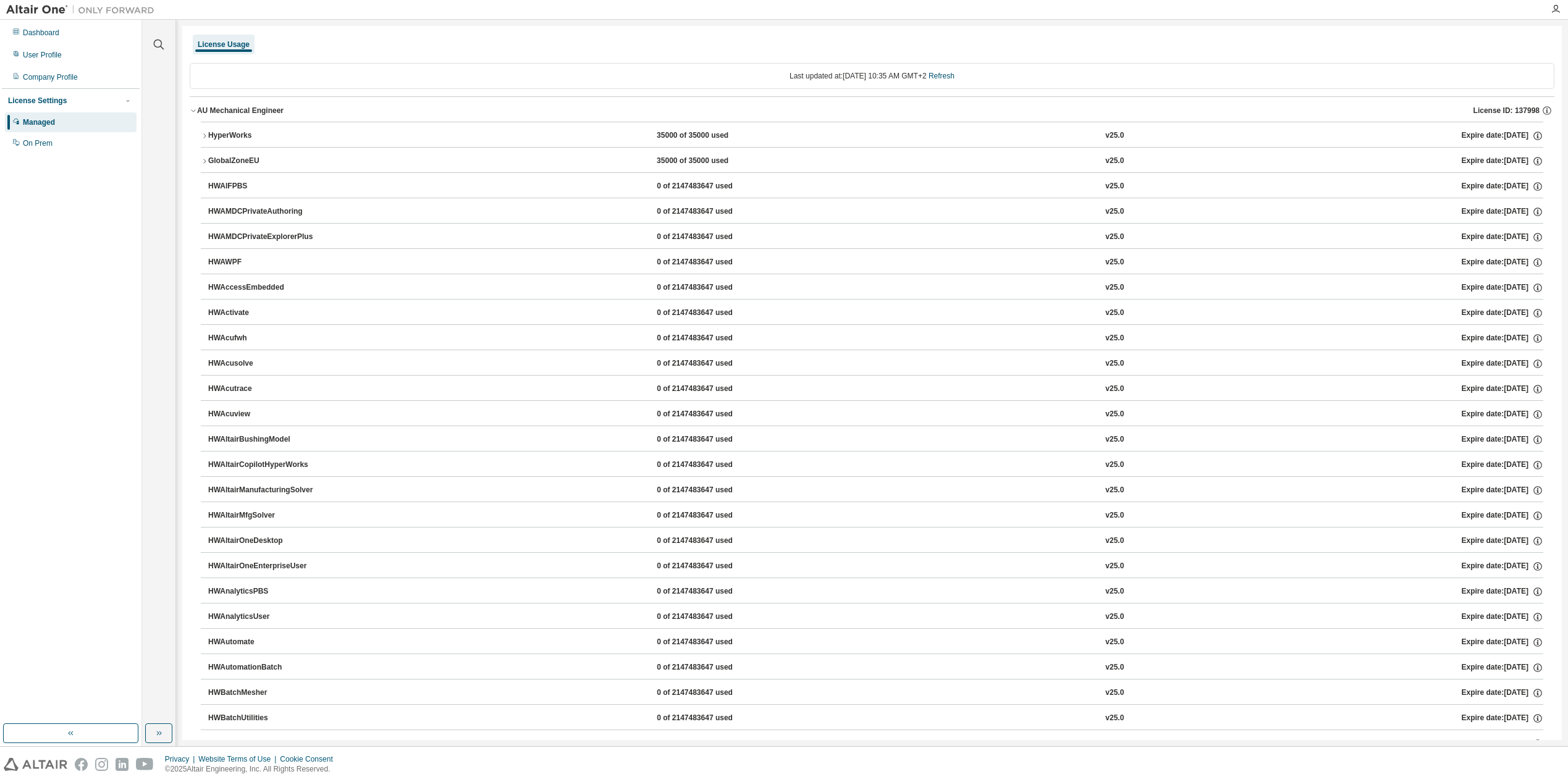
click at [206, 159] on icon "button" at bounding box center [205, 162] width 8 height 8
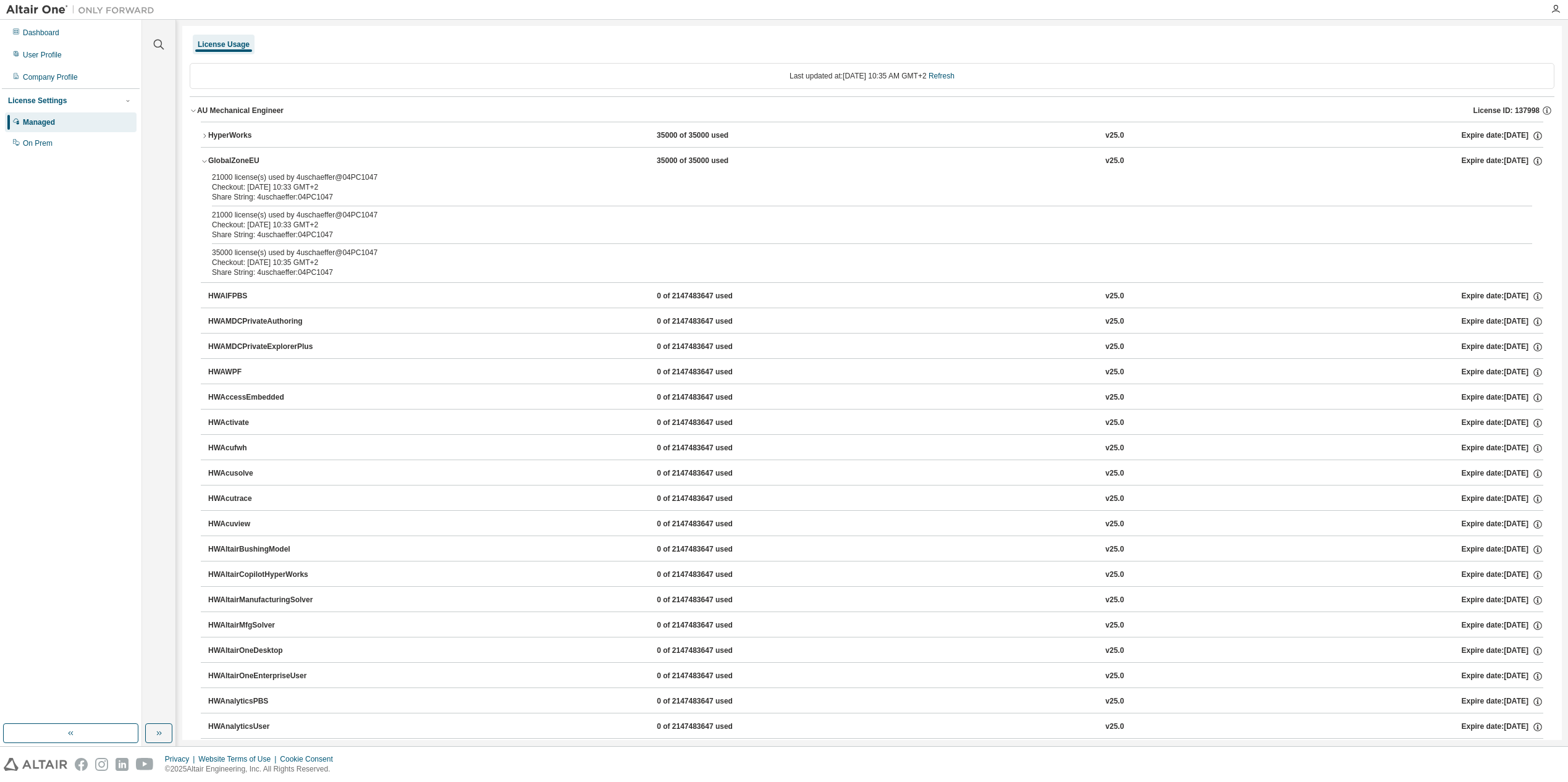
click at [206, 159] on icon "button" at bounding box center [205, 162] width 8 height 8
